Goal: Transaction & Acquisition: Purchase product/service

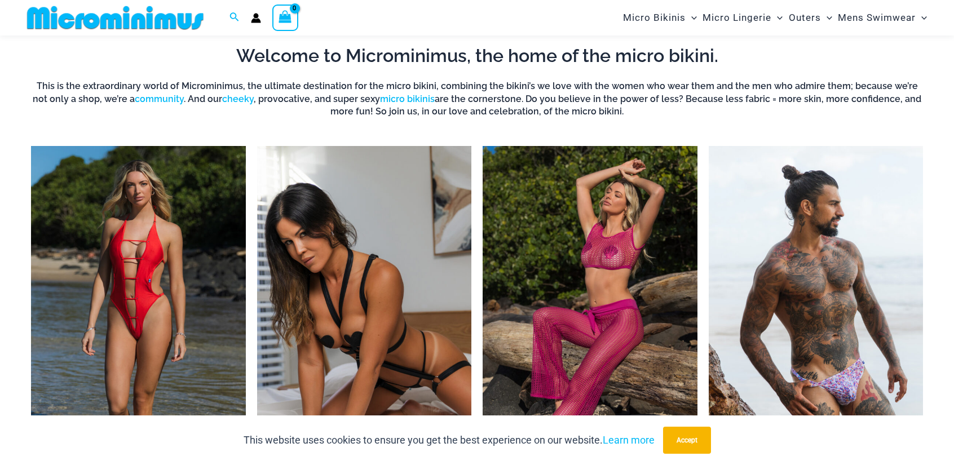
scroll to position [443, 0]
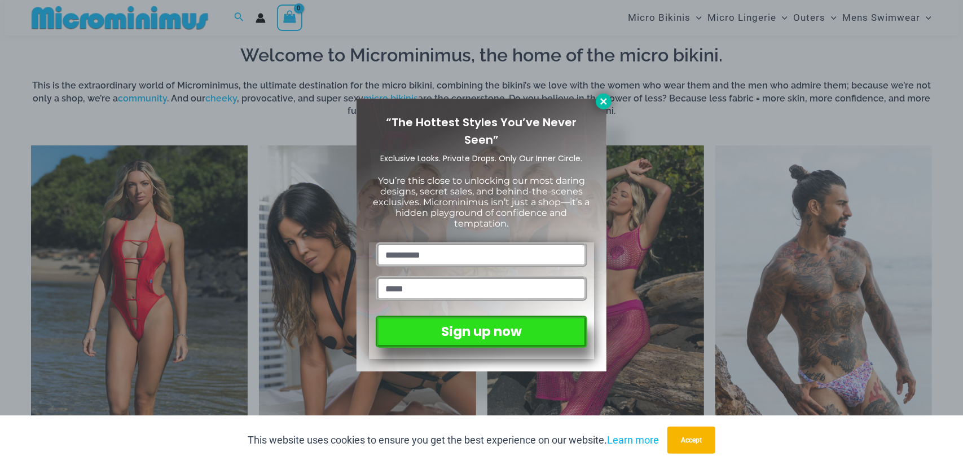
click at [602, 98] on icon at bounding box center [603, 101] width 10 height 10
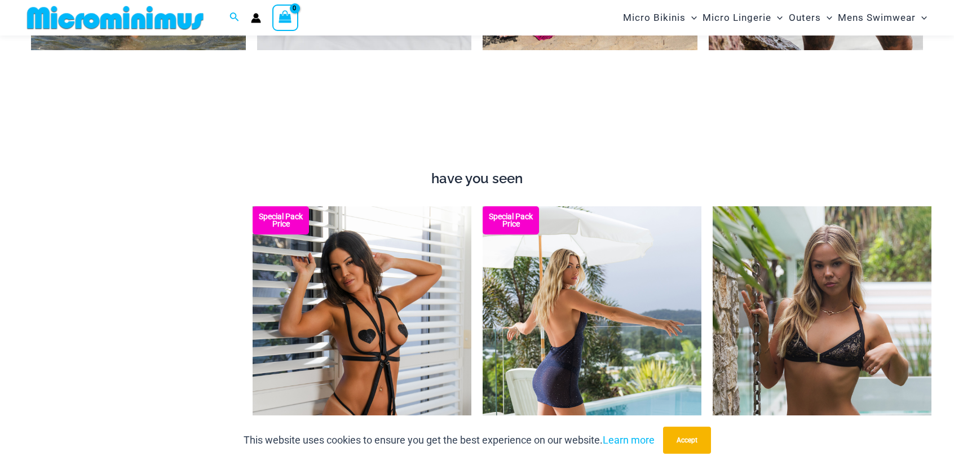
scroll to position [725, 0]
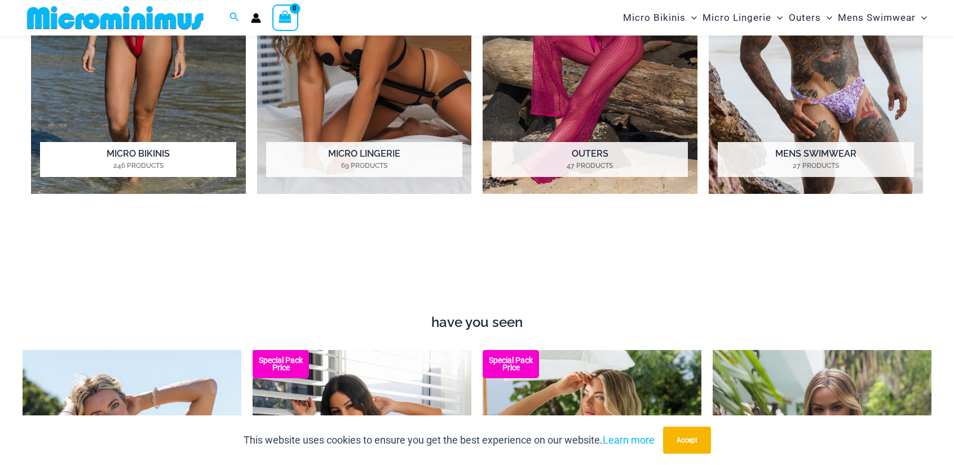
click at [152, 149] on h2 "Micro Bikinis 246 Products" at bounding box center [138, 159] width 196 height 35
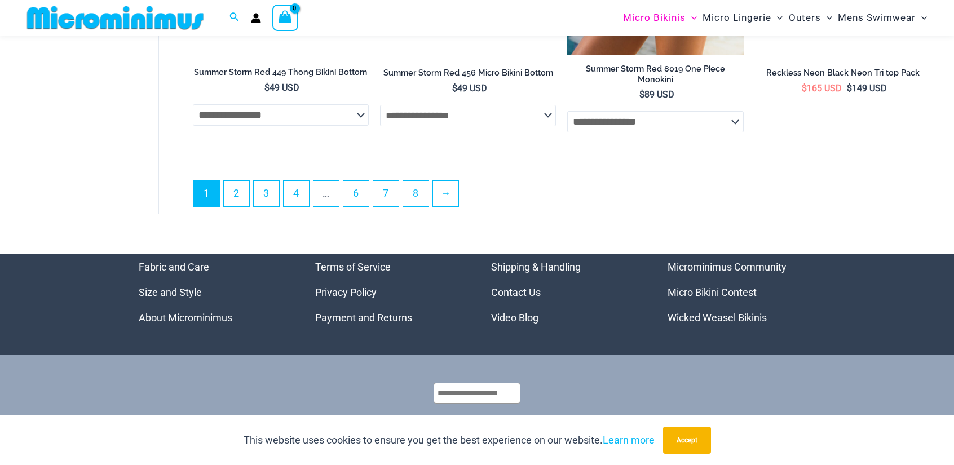
scroll to position [3209, 0]
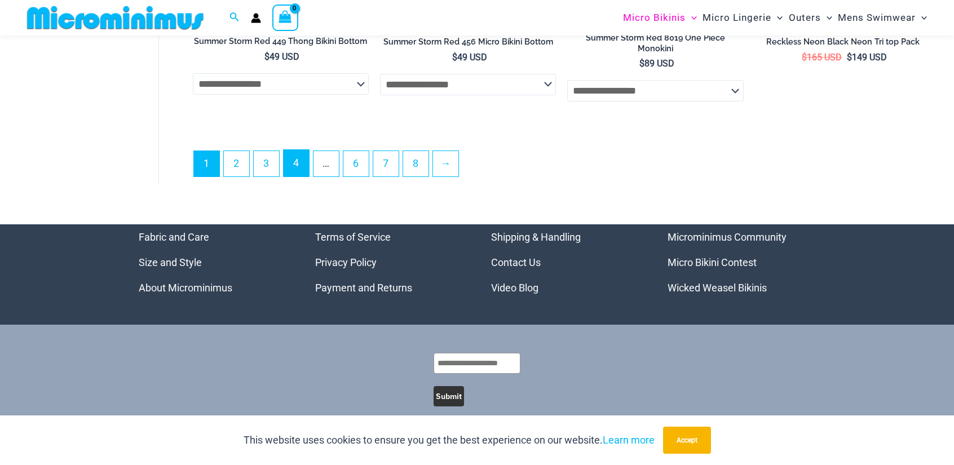
click at [300, 157] on link "4" at bounding box center [296, 163] width 25 height 27
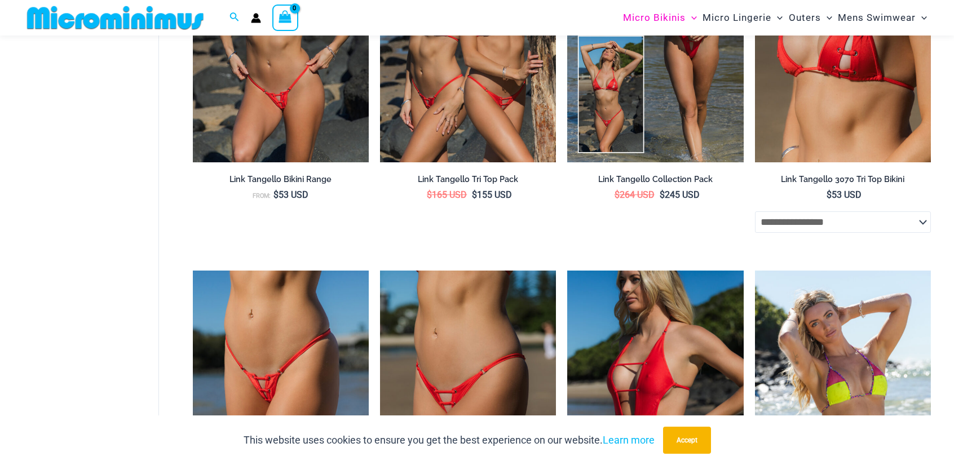
scroll to position [1010, 0]
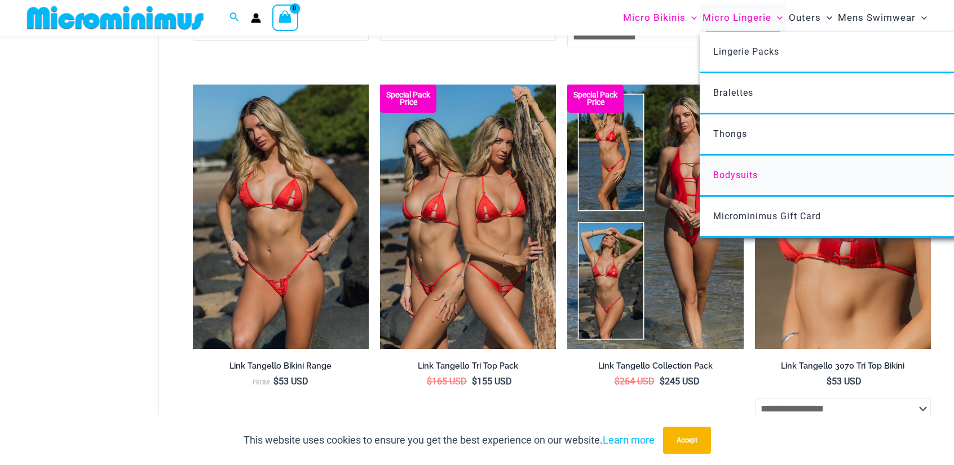
click at [739, 169] on link "Bodysuits" at bounding box center [868, 176] width 336 height 41
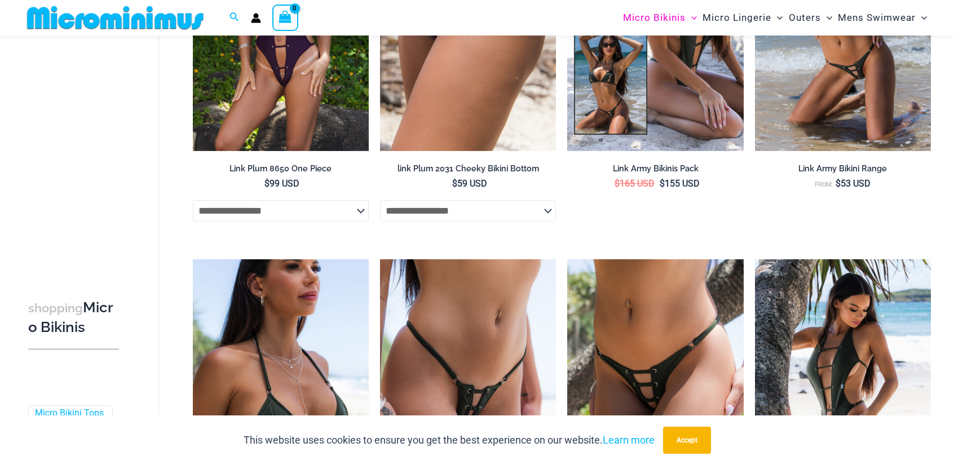
scroll to position [836, 0]
